Goal: Find specific page/section: Find specific page/section

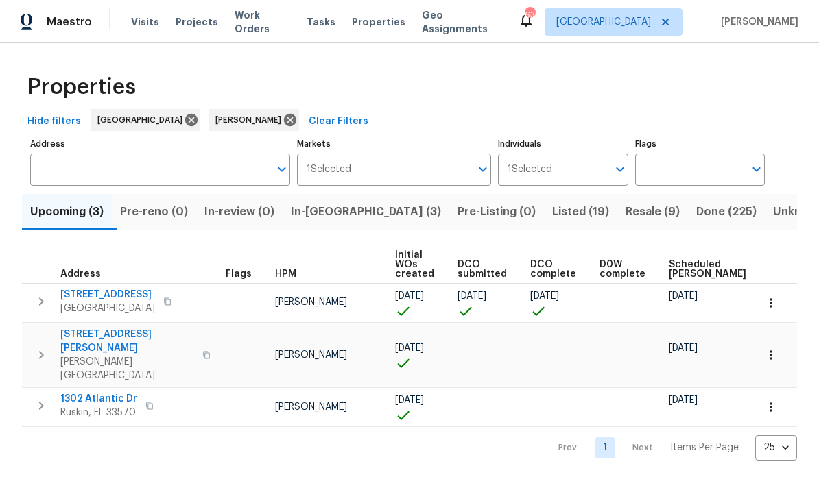
click at [179, 175] on input "Address" at bounding box center [149, 170] width 239 height 32
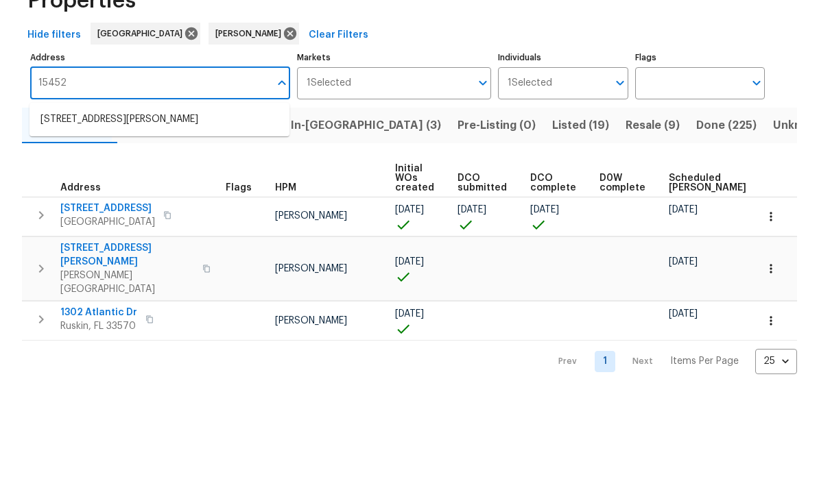
type input "15452"
click at [193, 195] on li "[STREET_ADDRESS][PERSON_NAME]" at bounding box center [159, 206] width 260 height 23
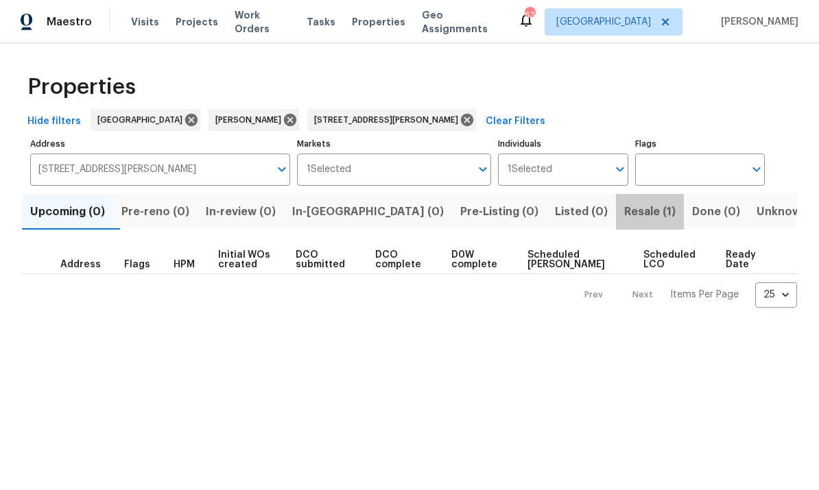
click at [624, 216] on span "Resale (1)" at bounding box center [649, 211] width 51 height 19
